Goal: Information Seeking & Learning: Find specific fact

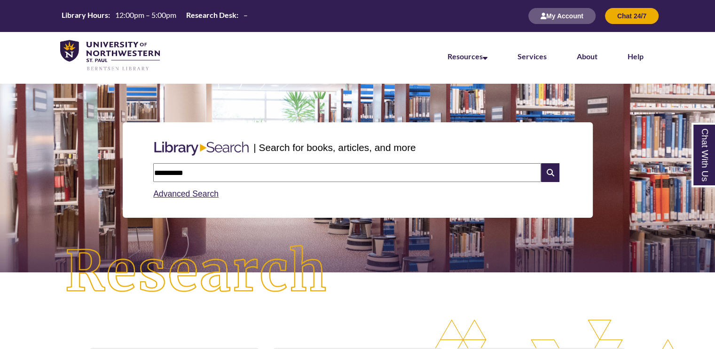
type input "**********"
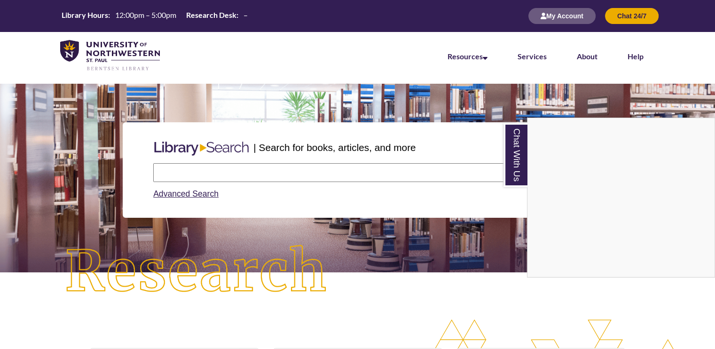
click at [452, 273] on div "Chat With Us" at bounding box center [357, 174] width 715 height 349
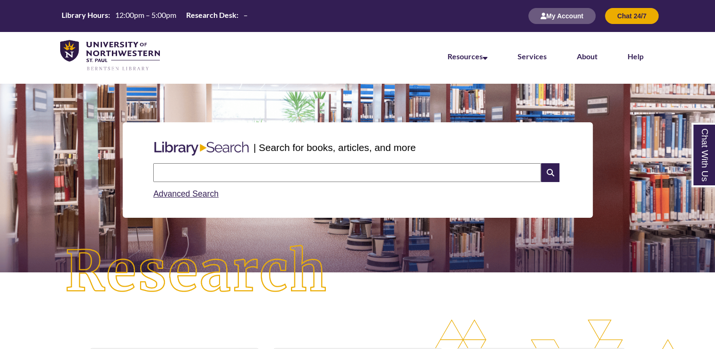
click at [485, 169] on input "text" at bounding box center [347, 172] width 388 height 19
type input "**********"
